Goal: Navigation & Orientation: Find specific page/section

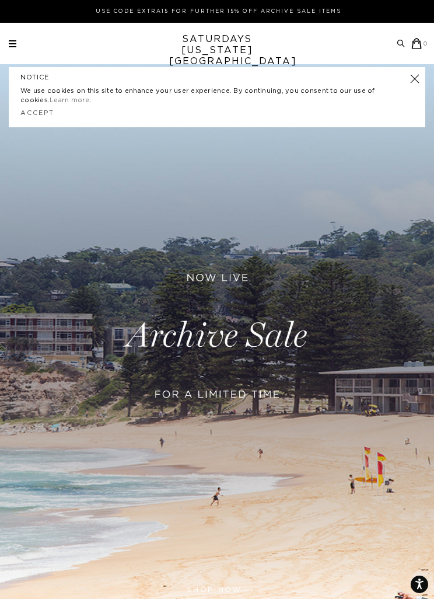
click at [32, 111] on link "Accept" at bounding box center [37, 113] width 34 height 6
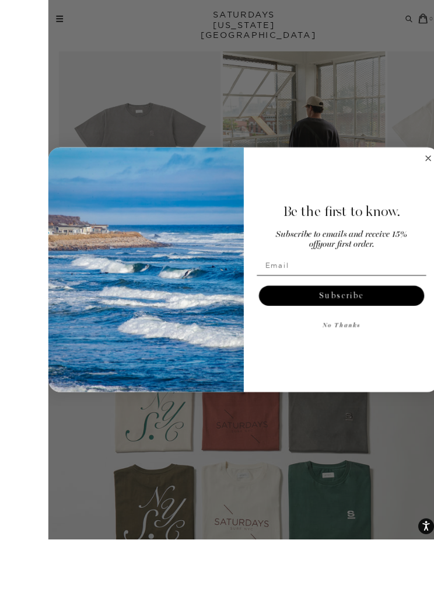
scroll to position [623, 0]
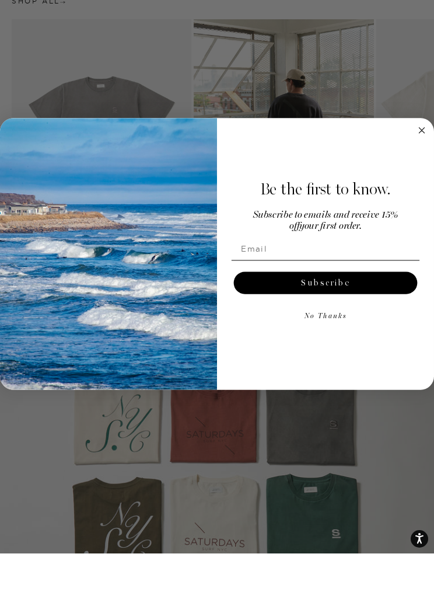
click at [416, 197] on div "Close dialog Be the first to know. Subscribe to emails and receive 15% off your…" at bounding box center [217, 299] width 434 height 271
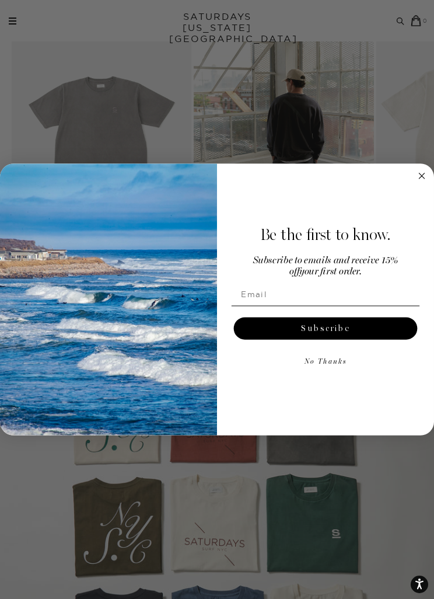
click at [418, 183] on circle "Close dialog" at bounding box center [422, 176] width 13 height 13
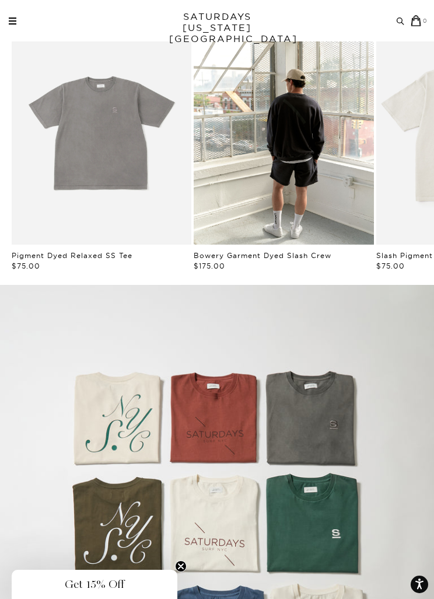
click at [9, 18] on span at bounding box center [13, 18] width 8 height 1
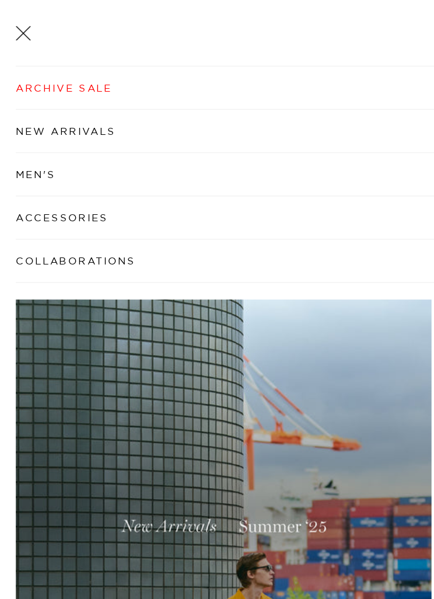
click at [24, 61] on link "Archive Sale" at bounding box center [216, 62] width 411 height 30
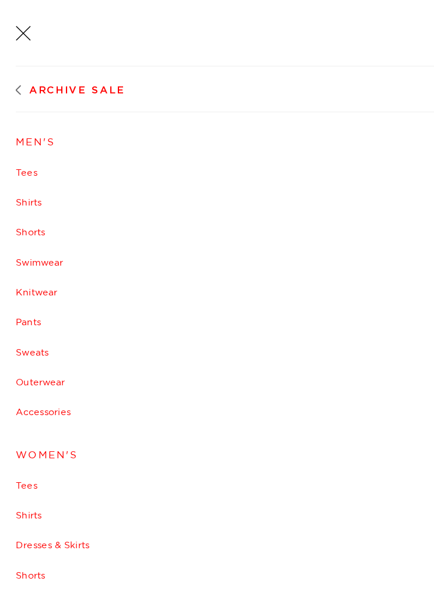
scroll to position [22, 0]
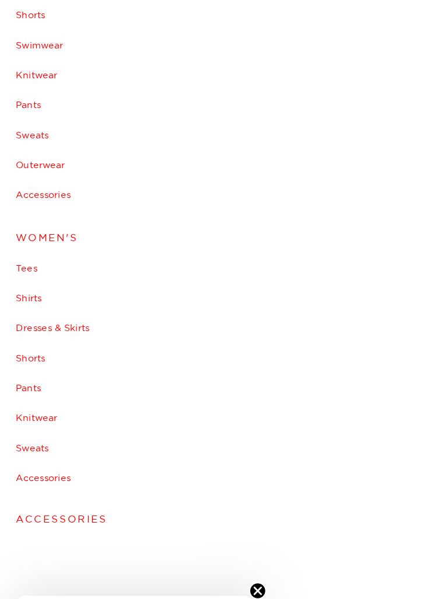
click at [20, 483] on link "Accessories" at bounding box center [217, 486] width 412 height 7
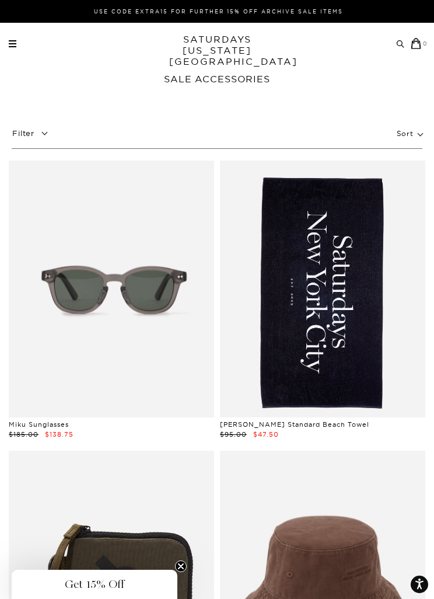
click at [12, 41] on link at bounding box center [13, 43] width 8 height 7
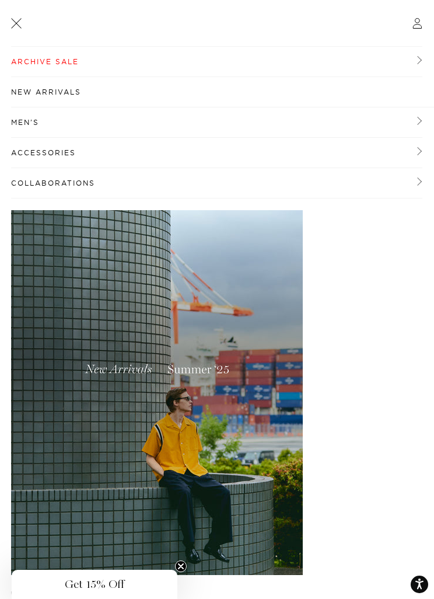
click at [24, 62] on link "Archive Sale" at bounding box center [216, 62] width 411 height 30
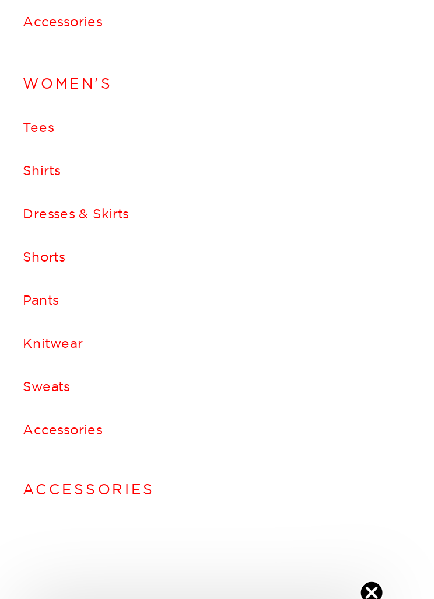
click at [23, 378] on link "Dresses & Skirts" at bounding box center [217, 381] width 412 height 7
